Goal: Task Accomplishment & Management: Manage account settings

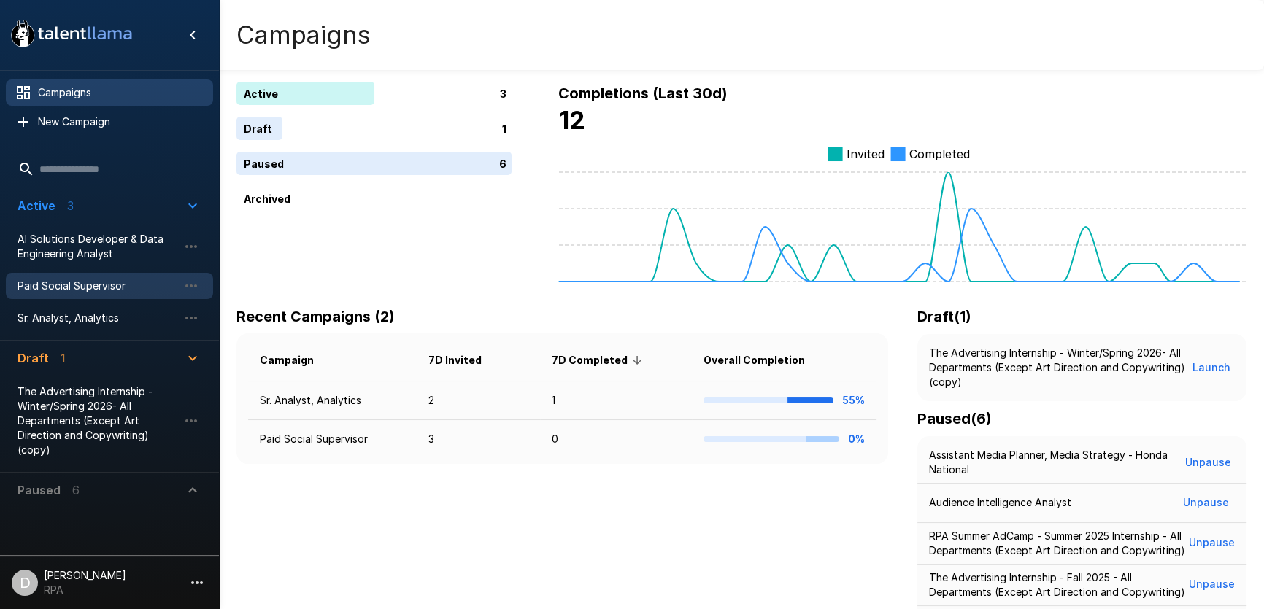
click at [122, 294] on div "Paid Social Supervisor" at bounding box center [109, 286] width 207 height 26
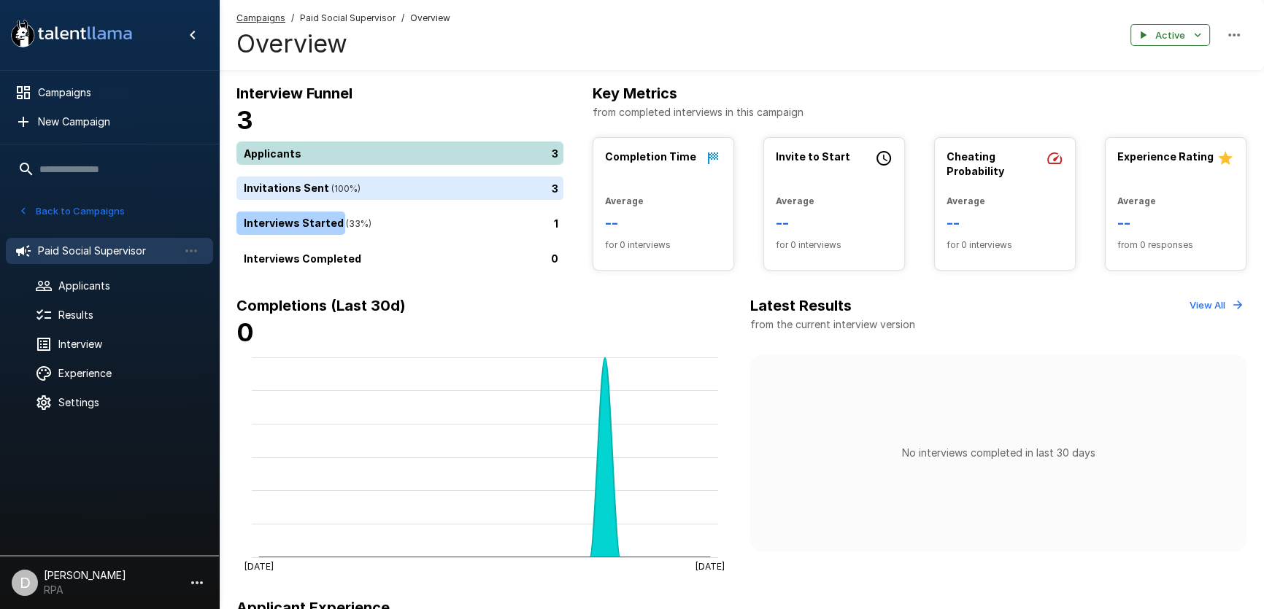
click at [371, 151] on div "3" at bounding box center [402, 153] width 333 height 23
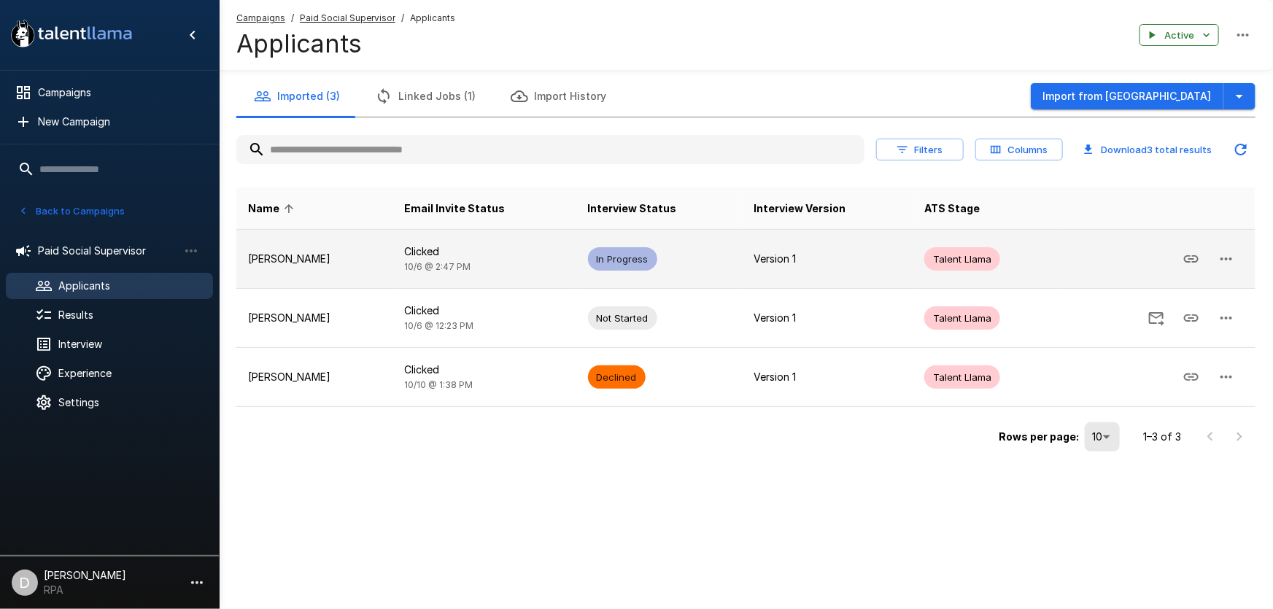
click at [303, 258] on p "[PERSON_NAME]" at bounding box center [314, 259] width 133 height 15
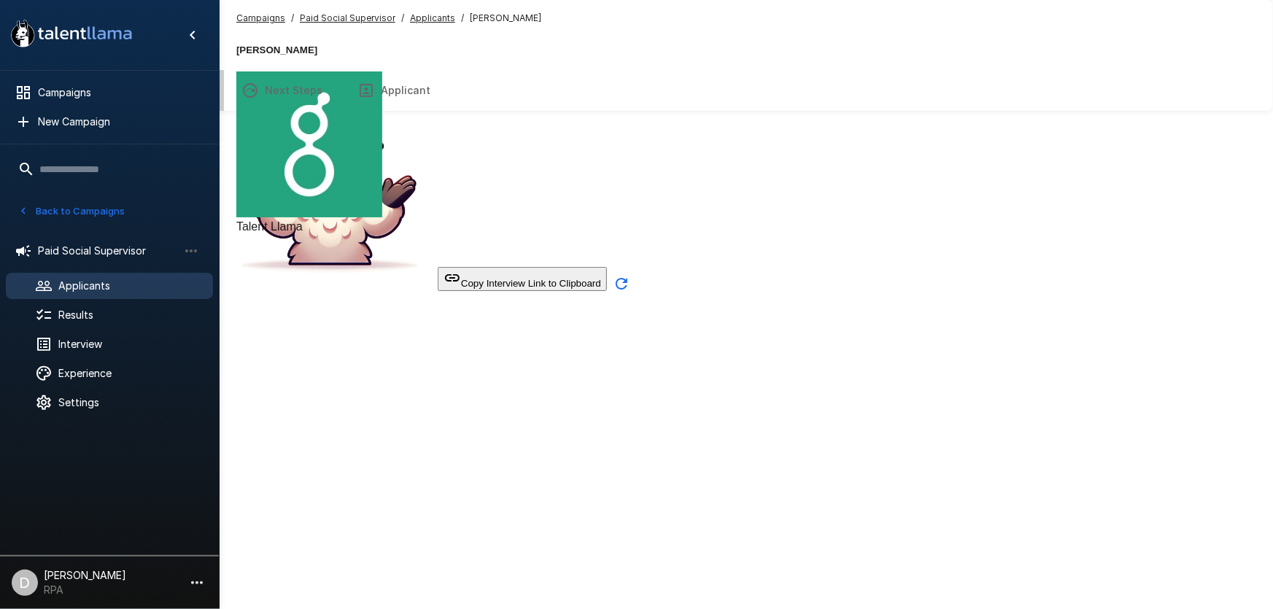
click at [224, 101] on button "Transcript" at bounding box center [168, 90] width 111 height 41
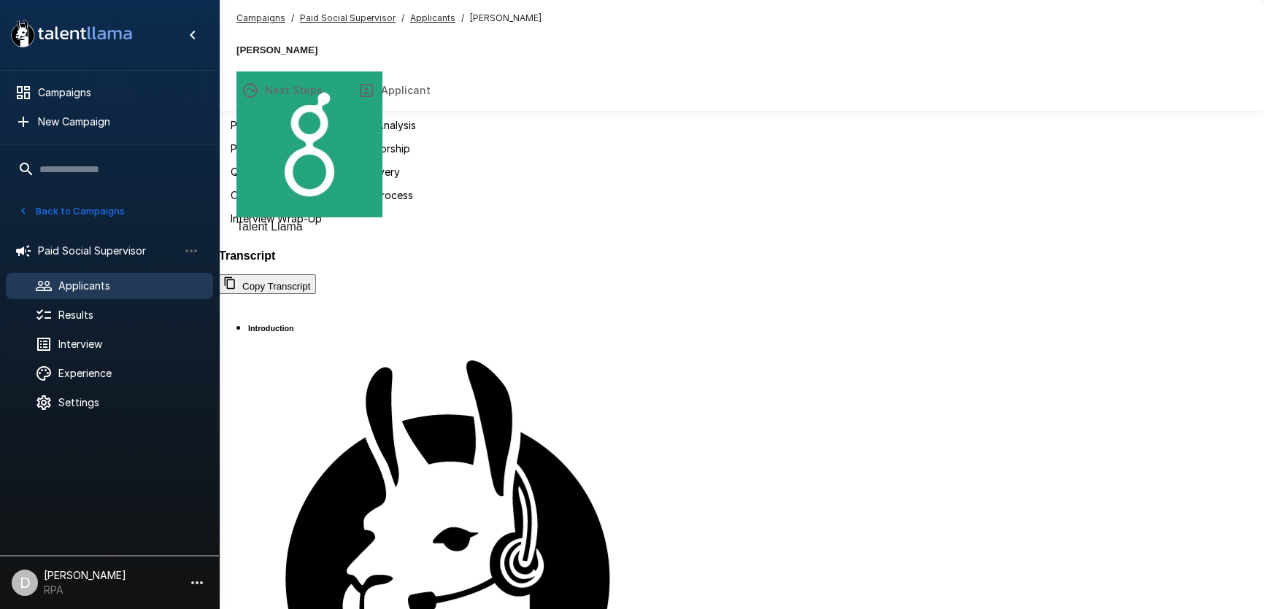
click at [334, 20] on u "Paid Social Supervisor" at bounding box center [348, 17] width 96 height 11
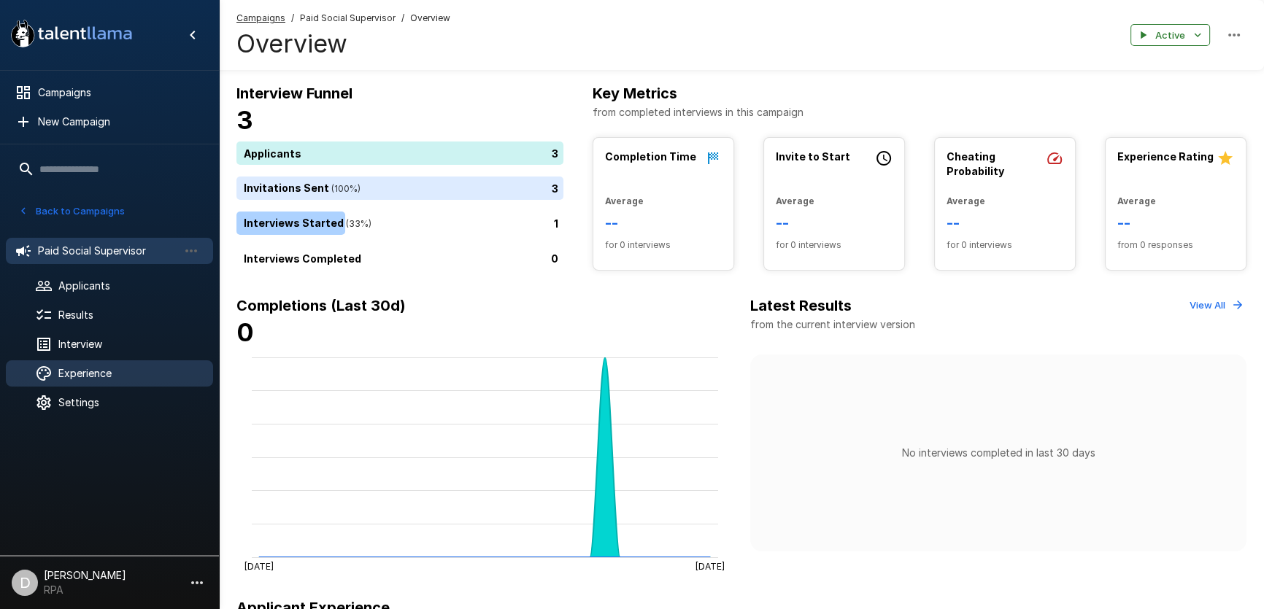
click at [92, 368] on span "Experience" at bounding box center [129, 373] width 143 height 15
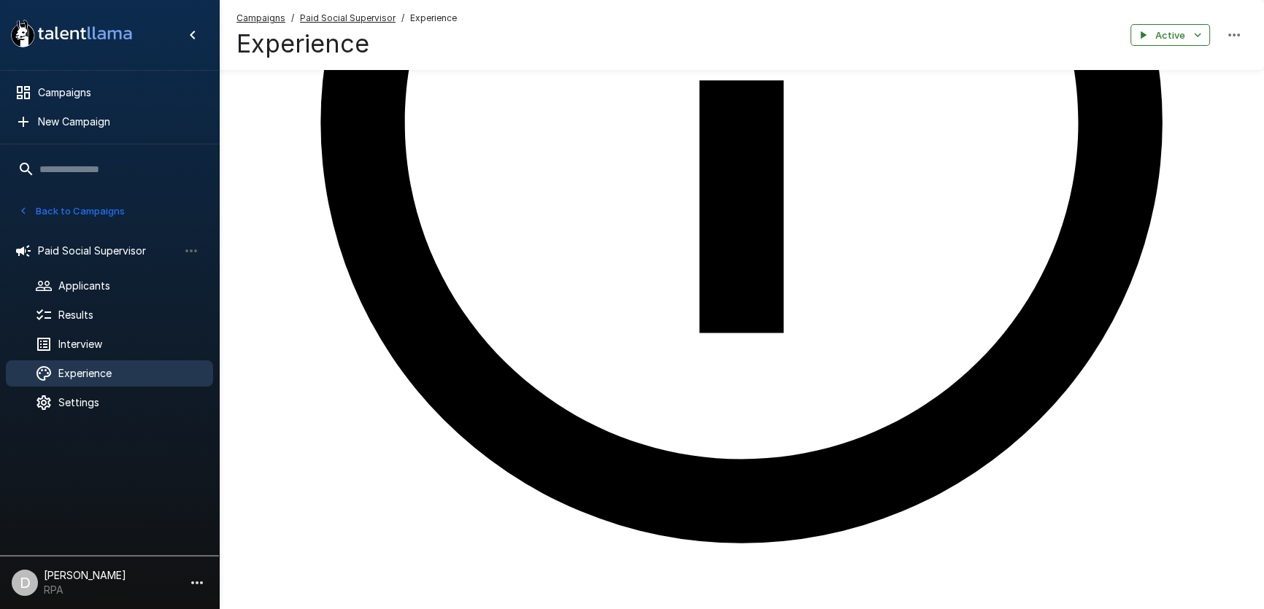
scroll to position [528, 0]
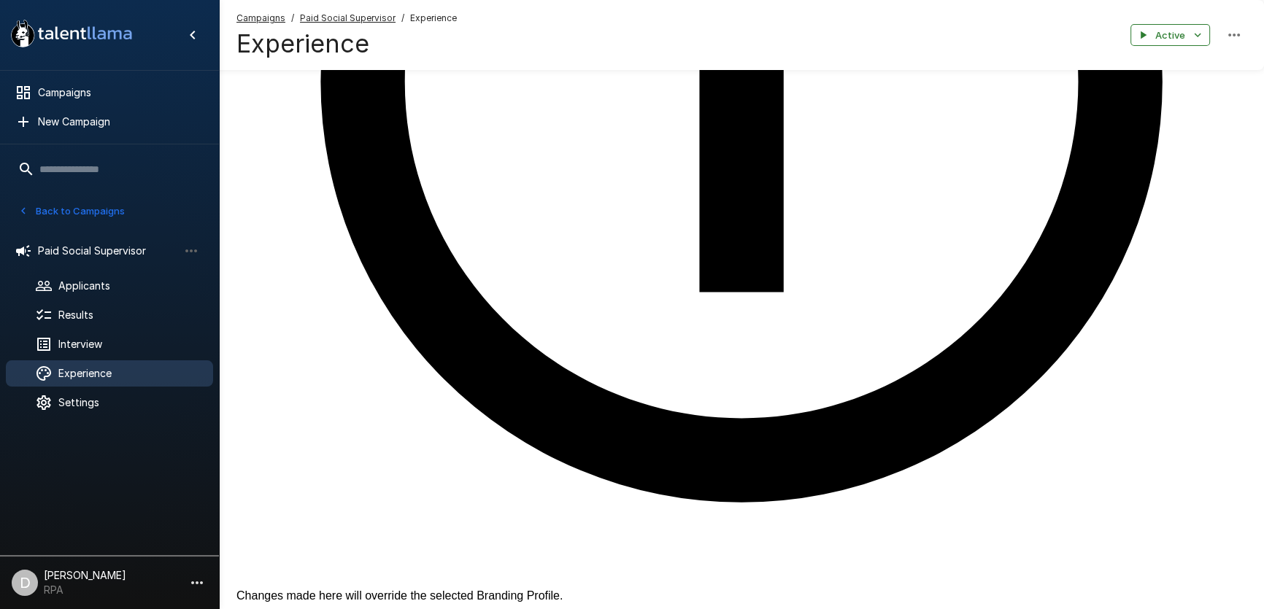
drag, startPoint x: 657, startPoint y: 348, endPoint x: 830, endPoint y: 345, distance: 172.9
copy div "Lo #IpsumdoloRsitaMetc , Adipis eli seddoeiu te inc Utla Etdolo Magnaaliqu enim…"
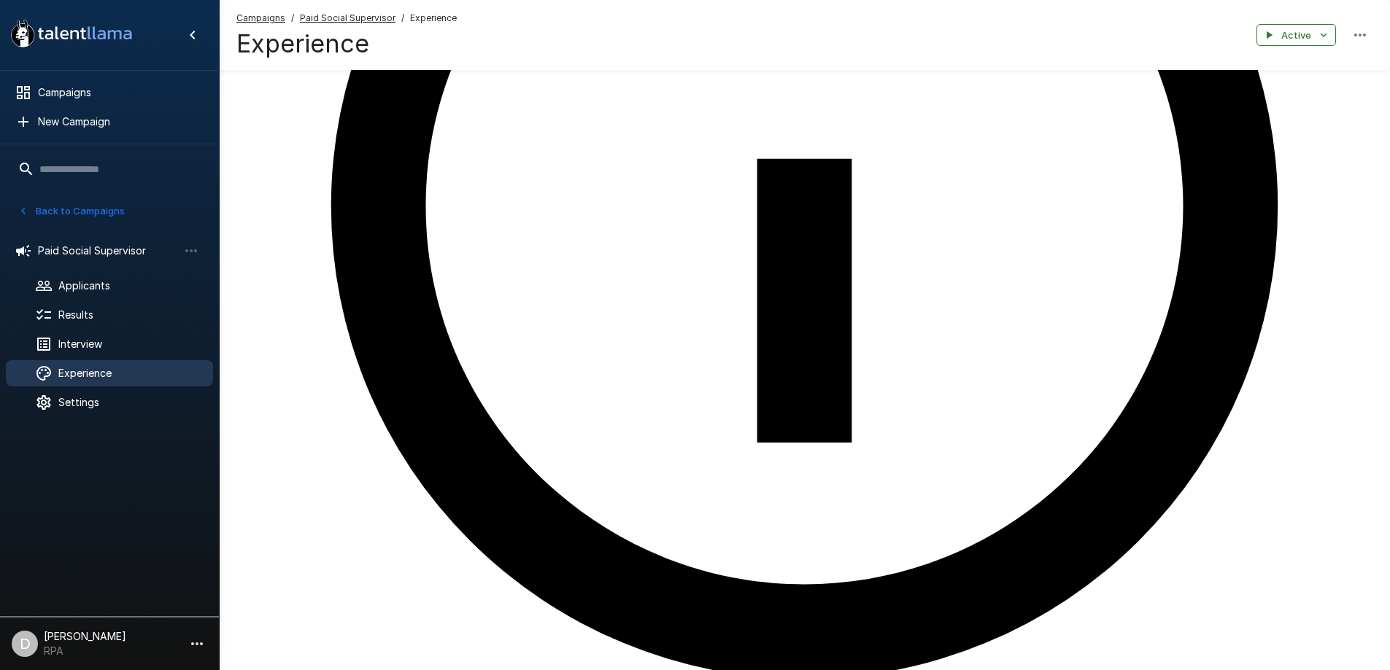
scroll to position [0, 0]
